Goal: Transaction & Acquisition: Purchase product/service

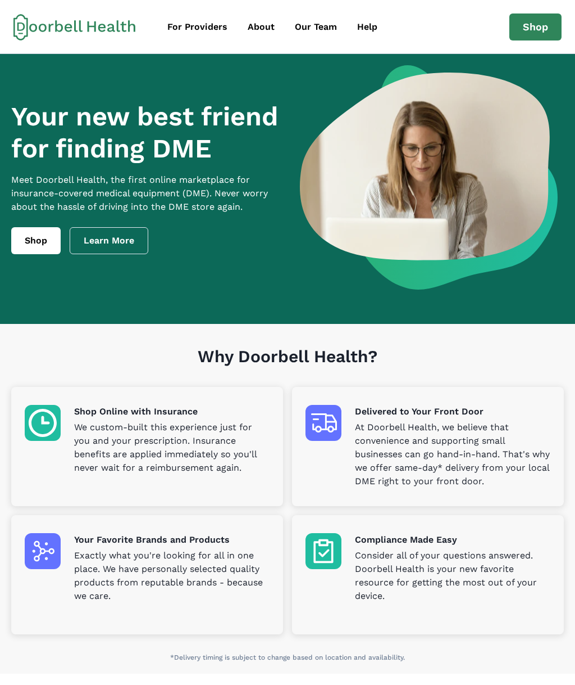
click at [537, 33] on link "Shop" at bounding box center [536, 26] width 52 height 27
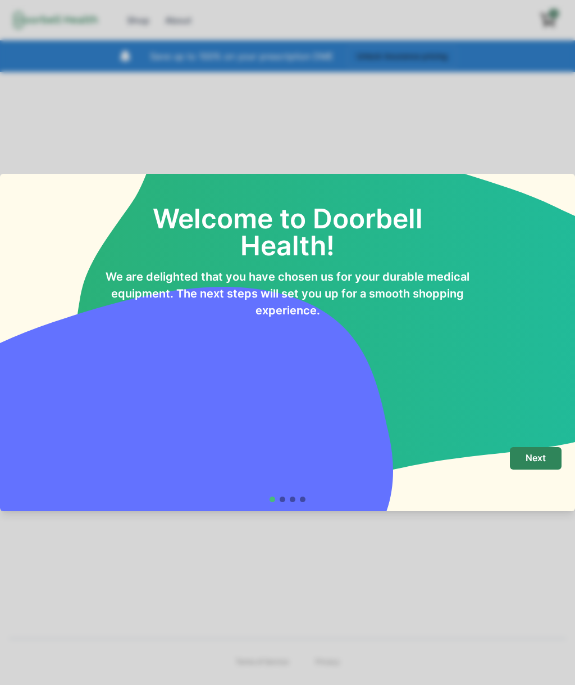
click at [533, 463] on p "Next" at bounding box center [536, 457] width 20 height 11
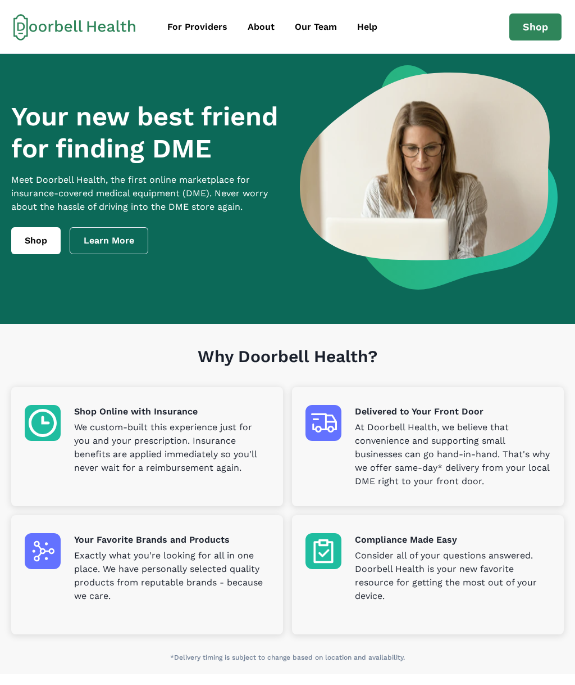
click at [543, 35] on link "Shop" at bounding box center [536, 26] width 52 height 27
click at [124, 243] on link "Learn More" at bounding box center [109, 240] width 79 height 27
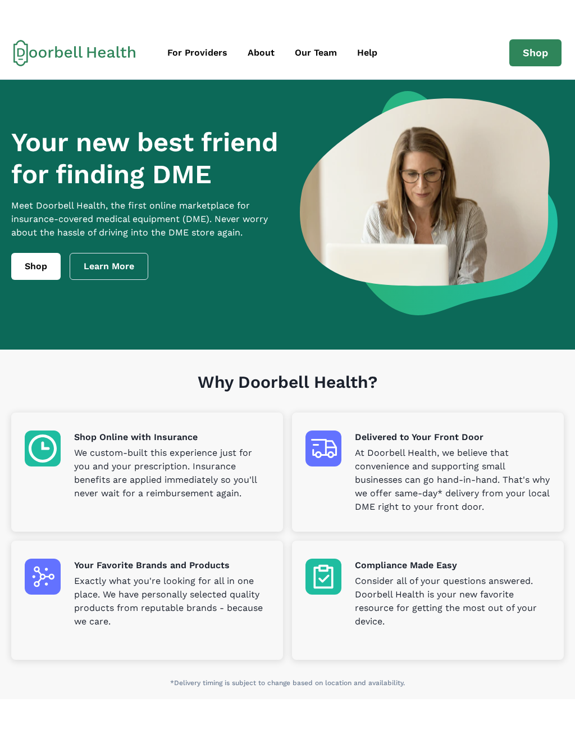
scroll to position [14, 0]
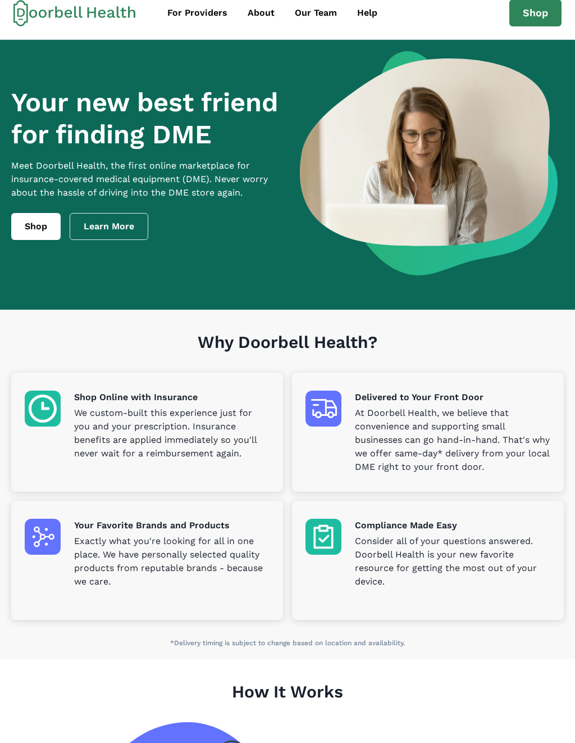
click at [132, 231] on link "Learn More" at bounding box center [109, 226] width 79 height 27
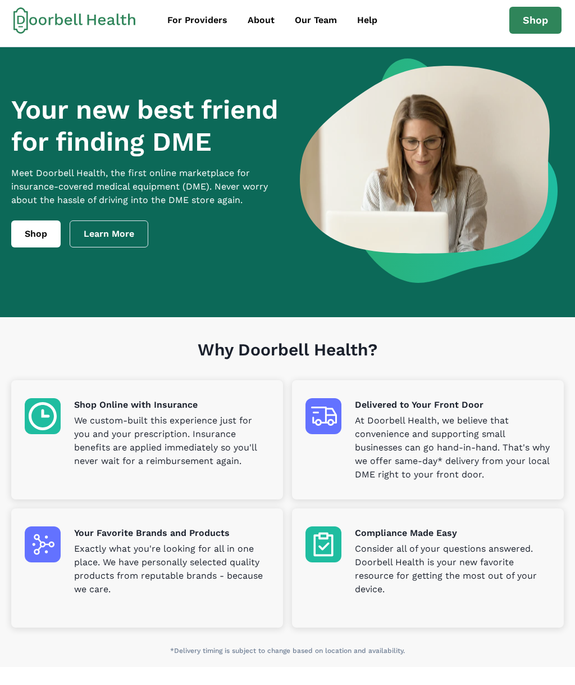
scroll to position [0, 0]
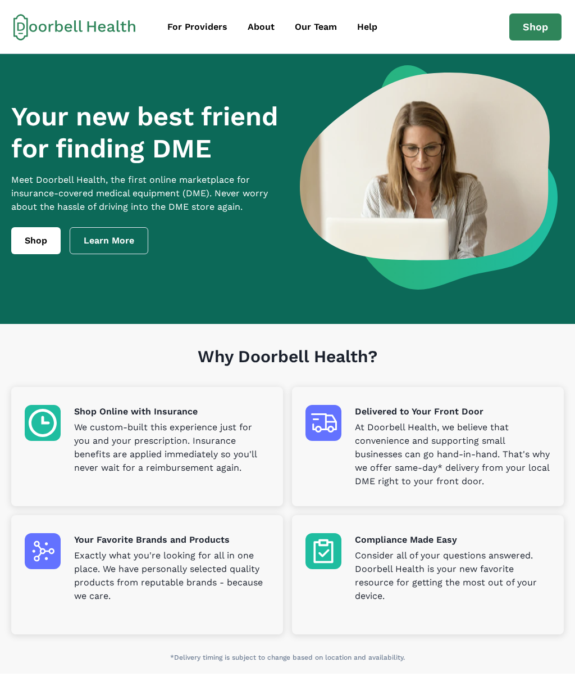
click at [42, 237] on link "Shop" at bounding box center [35, 240] width 49 height 27
click at [43, 244] on link "Shop" at bounding box center [35, 240] width 49 height 27
